Goal: Leave review/rating

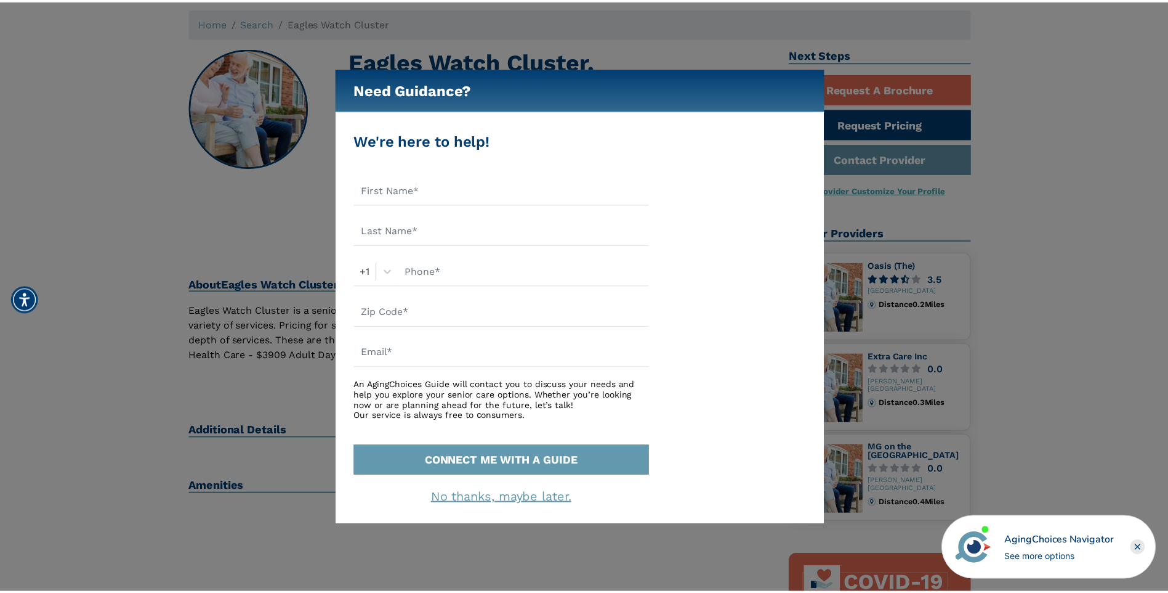
scroll to position [62, 0]
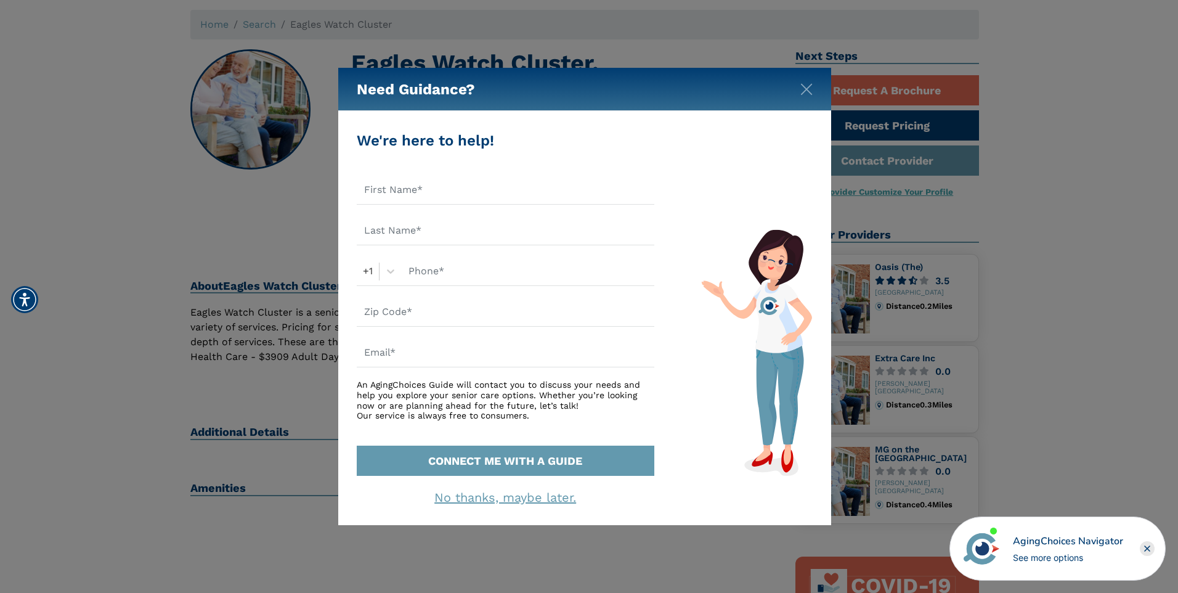
drag, startPoint x: 796, startPoint y: 84, endPoint x: 779, endPoint y: 93, distance: 19.3
click at [796, 84] on div "Need Guidance?" at bounding box center [584, 89] width 493 height 43
click at [808, 89] on img "Close" at bounding box center [806, 89] width 12 height 12
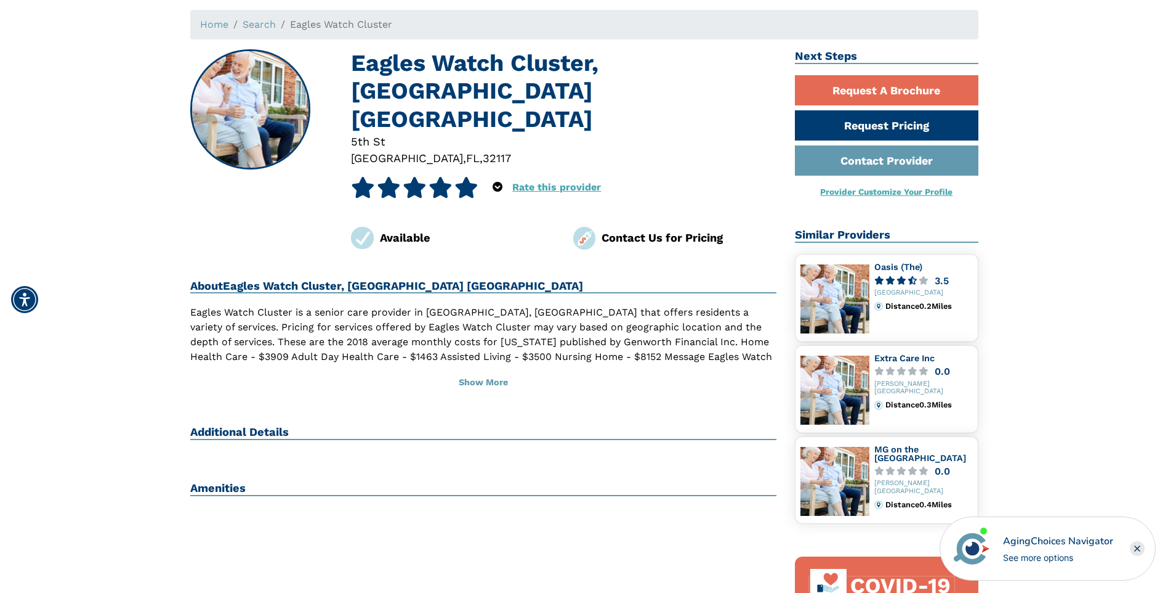
click at [369, 177] on icon at bounding box center [363, 187] width 24 height 21
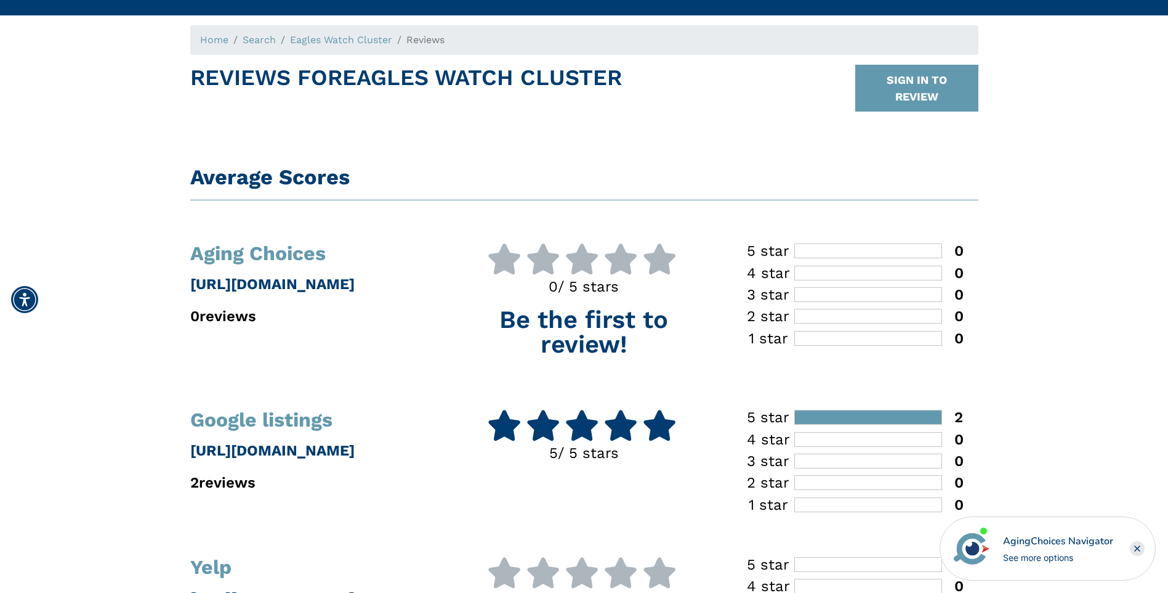
scroll to position [123, 0]
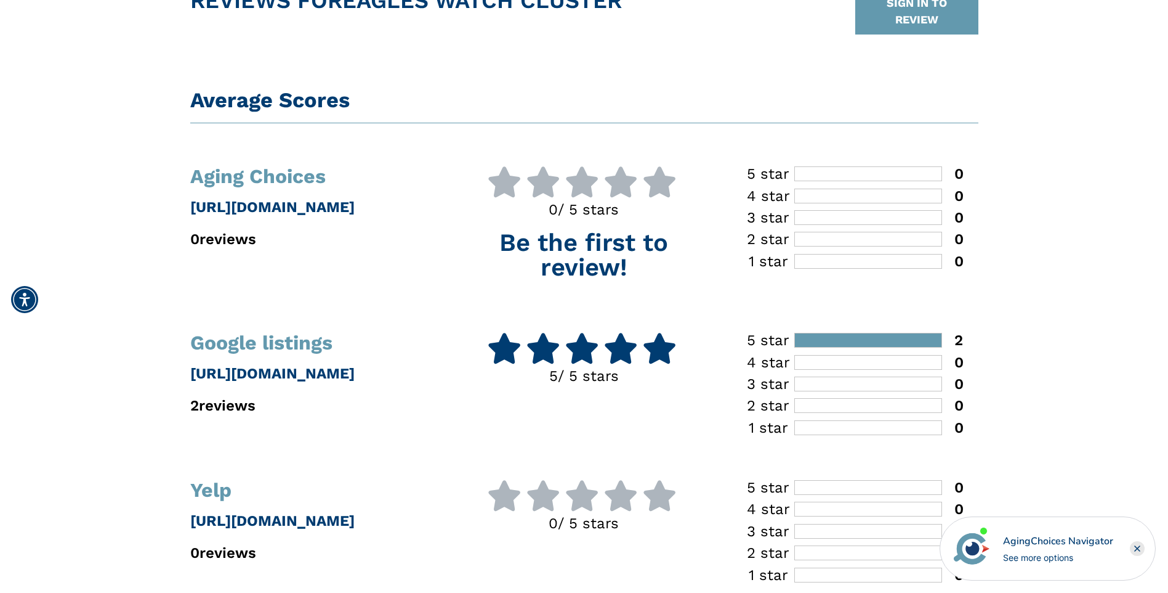
click at [504, 348] on icon at bounding box center [504, 348] width 34 height 31
click at [500, 346] on icon at bounding box center [504, 348] width 34 height 31
drag, startPoint x: 827, startPoint y: 338, endPoint x: 783, endPoint y: 345, distance: 45.0
click at [828, 337] on div at bounding box center [868, 340] width 147 height 14
click at [672, 350] on icon at bounding box center [659, 348] width 34 height 31
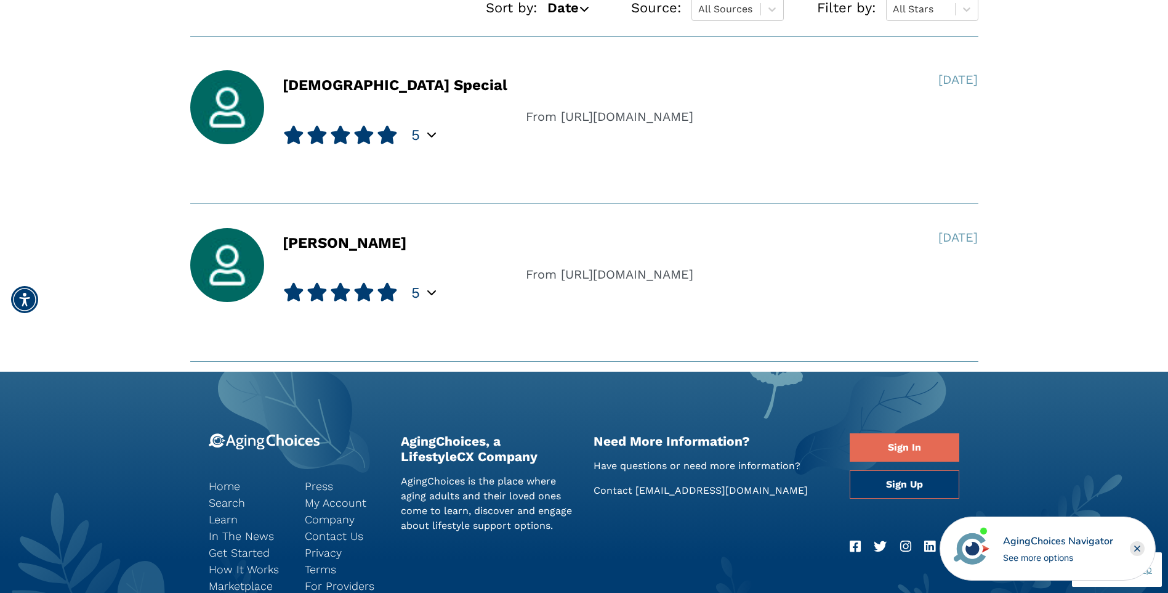
scroll to position [924, 0]
